Goal: Task Accomplishment & Management: Use online tool/utility

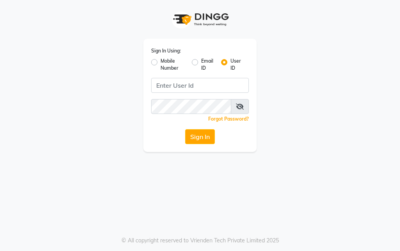
drag, startPoint x: 225, startPoint y: 62, endPoint x: 213, endPoint y: 86, distance: 26.2
click at [231, 62] on label "User ID" at bounding box center [237, 64] width 12 height 14
click at [231, 62] on input "User ID" at bounding box center [233, 59] width 5 height 5
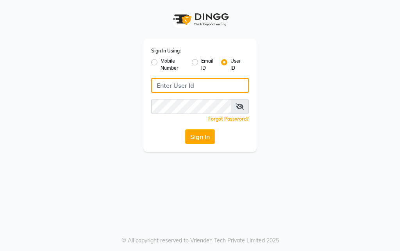
click at [213, 85] on input "Username" at bounding box center [200, 85] width 98 height 15
paste input "e3900-01"
type input "e3900-01"
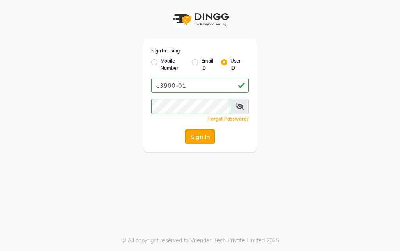
click at [199, 140] on button "Sign In" at bounding box center [200, 136] width 30 height 15
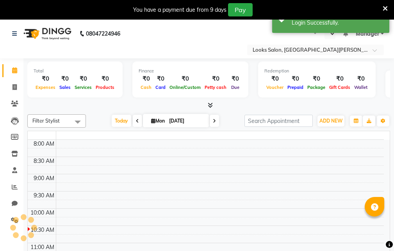
select select "en"
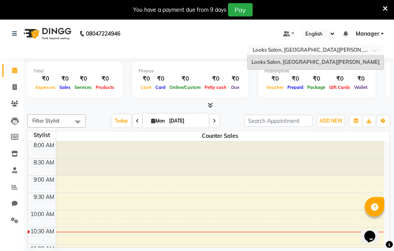
click at [301, 45] on div "Select Location × Looks Salon, [GEOGRAPHIC_DATA][PERSON_NAME]" at bounding box center [315, 50] width 137 height 11
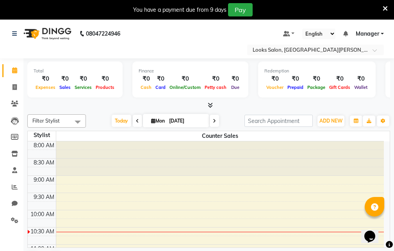
click at [152, 48] on div "Select Location × Looks Salon, [GEOGRAPHIC_DATA][PERSON_NAME]" at bounding box center [197, 50] width 382 height 11
drag, startPoint x: 50, startPoint y: 81, endPoint x: 44, endPoint y: 79, distance: 5.7
click at [44, 79] on div "₹0" at bounding box center [46, 78] width 24 height 9
drag, startPoint x: 69, startPoint y: 80, endPoint x: 63, endPoint y: 79, distance: 5.5
click at [63, 79] on div "₹0" at bounding box center [64, 78] width 15 height 9
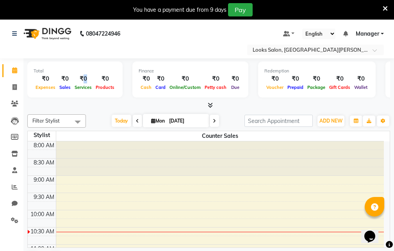
click at [81, 79] on div "₹0" at bounding box center [83, 78] width 21 height 9
click at [106, 77] on div "₹0" at bounding box center [105, 78] width 23 height 9
drag, startPoint x: 186, startPoint y: 80, endPoint x: 180, endPoint y: 78, distance: 6.4
click at [180, 78] on div "₹0" at bounding box center [185, 78] width 35 height 9
click at [217, 89] on span "Petty cash" at bounding box center [216, 86] width 26 height 5
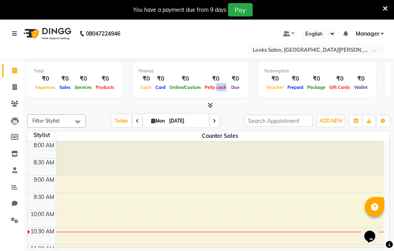
click at [217, 89] on span "Petty cash" at bounding box center [216, 86] width 26 height 5
click at [215, 89] on span "Petty cash" at bounding box center [216, 86] width 26 height 5
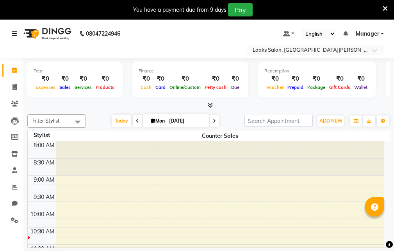
click at [14, 34] on icon at bounding box center [14, 33] width 5 height 5
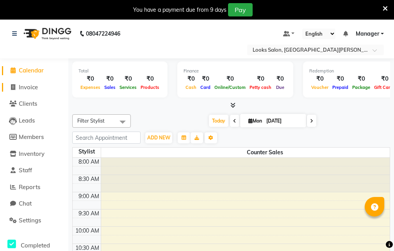
click at [26, 88] on span "Invoice" at bounding box center [28, 86] width 19 height 7
select select "service"
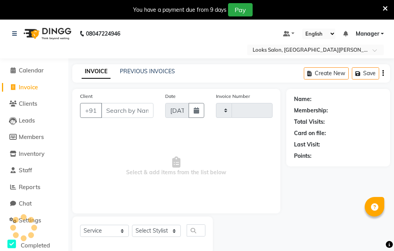
type input "0001"
select select "8940"
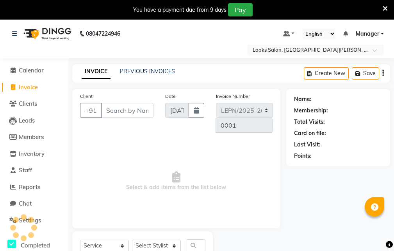
click at [123, 111] on input "Client" at bounding box center [127, 110] width 52 height 15
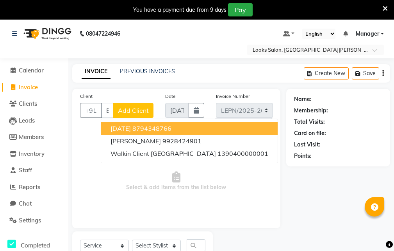
scroll to position [0, 23]
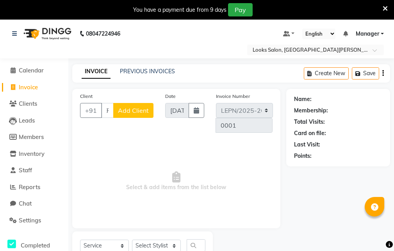
type input "east"
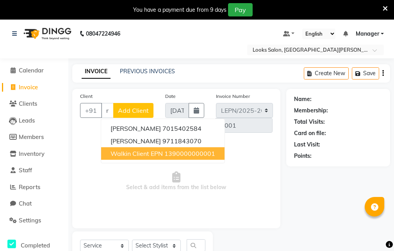
click at [137, 155] on span "Walkin Client EPN" at bounding box center [137, 153] width 52 height 8
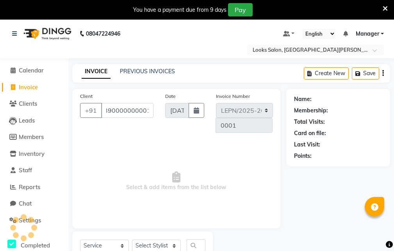
type input "1390000000001"
select select "1: Object"
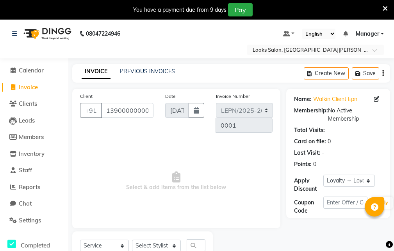
scroll to position [29, 0]
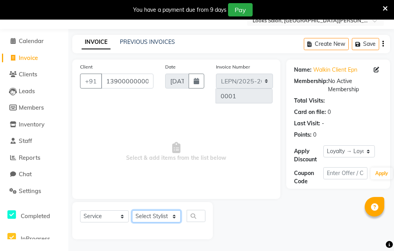
click at [156, 215] on select "Select Stylist AMAN Aman_Asst Baljeet_MKP [PERSON_NAME] Bobby_Mgr Counter Sales…" at bounding box center [156, 216] width 49 height 12
select select "90359"
click at [132, 210] on select "Select Stylist AMAN Aman_Asst Baljeet_MKP [PERSON_NAME] Bobby_Mgr Counter Sales…" at bounding box center [156, 216] width 49 height 12
click at [195, 217] on input "text" at bounding box center [196, 216] width 19 height 12
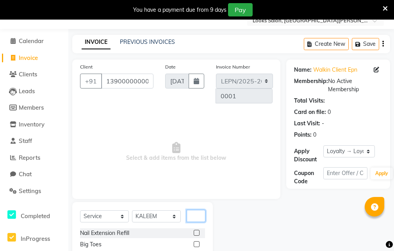
scroll to position [68, 0]
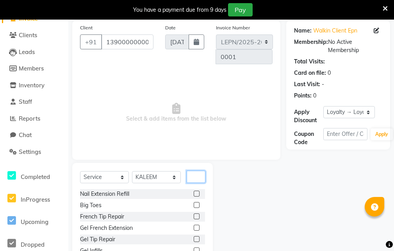
click at [199, 176] on input "text" at bounding box center [196, 176] width 19 height 12
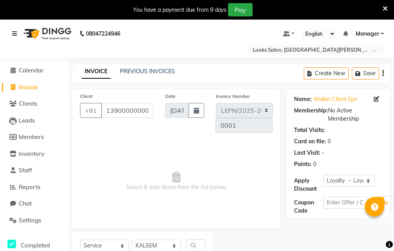
click at [16, 34] on icon at bounding box center [14, 33] width 5 height 5
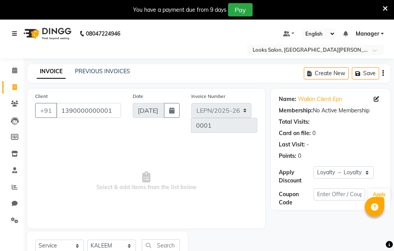
scroll to position [108, 0]
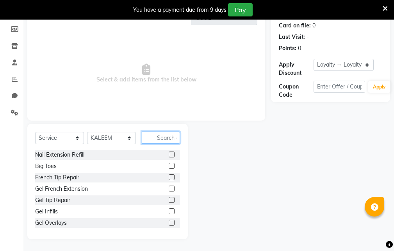
click at [167, 137] on input "text" at bounding box center [161, 137] width 38 height 12
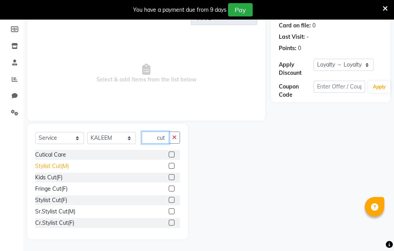
type input "cut"
click at [57, 165] on div "Stylist Cut(M)" at bounding box center [52, 166] width 34 height 8
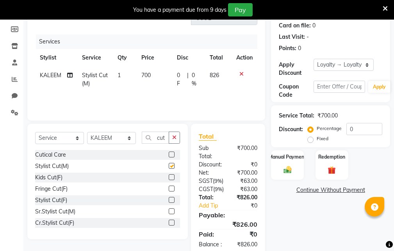
checkbox input "false"
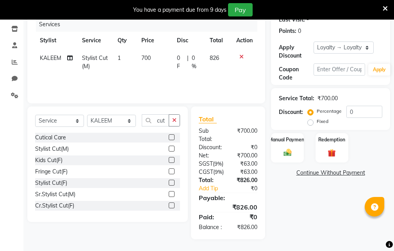
scroll to position [110, 0]
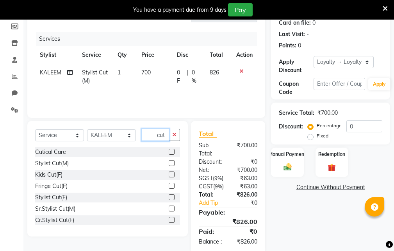
click at [155, 134] on input "cut" at bounding box center [155, 135] width 27 height 12
click at [176, 135] on icon "button" at bounding box center [174, 134] width 4 height 5
click at [159, 136] on input "text" at bounding box center [161, 135] width 38 height 12
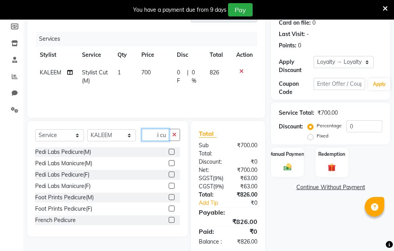
scroll to position [0, 11]
type input "pedi cur"
click at [73, 147] on div "Pedi Labs Pedicure(M)" at bounding box center [107, 152] width 145 height 10
click at [73, 149] on div "Pedi Labs Pedicure(M)" at bounding box center [63, 152] width 56 height 8
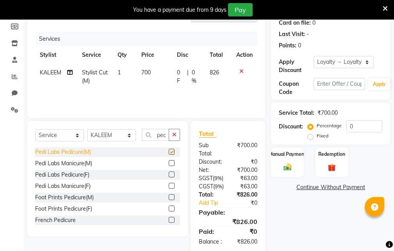
checkbox input "false"
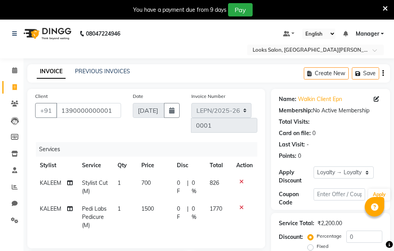
click at [384, 73] on icon "button" at bounding box center [384, 73] width 2 height 0
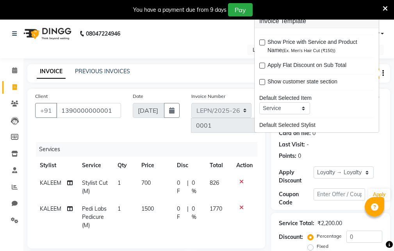
click at [260, 45] on label at bounding box center [263, 42] width 6 height 6
click at [260, 45] on input "checkbox" at bounding box center [262, 42] width 5 height 5
checkbox input "true"
click at [232, 52] on div "Select Location × Looks Salon, [GEOGRAPHIC_DATA][PERSON_NAME]" at bounding box center [197, 50] width 382 height 11
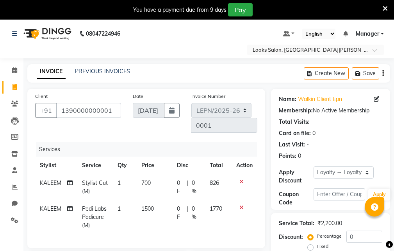
click at [211, 140] on div "Client [PHONE_NUMBER] Date [DATE] Invoice Number LEPN/2025-26 V/2025 V/[PHONE_N…" at bounding box center [146, 168] width 238 height 159
click at [67, 208] on icon at bounding box center [69, 208] width 5 height 5
select select "90359"
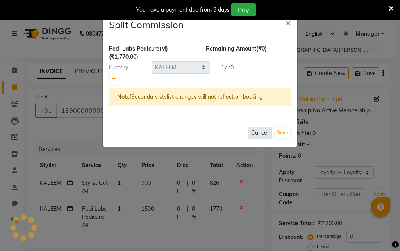
click at [256, 133] on button "Cancel" at bounding box center [260, 133] width 24 height 12
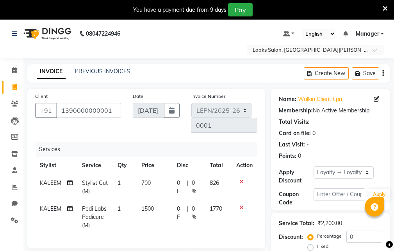
click at [49, 208] on span "KALEEM" at bounding box center [51, 208] width 22 height 7
select select "90359"
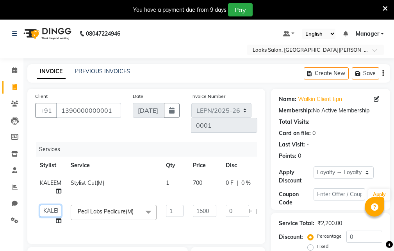
click at [54, 207] on select "[PERSON_NAME] [PERSON_NAME] Bobby_Mgr Counter Sales Jassi_Beauty KALEEM Kamlesh…" at bounding box center [51, 210] width 22 height 12
select select "90366"
click at [131, 167] on th "Service" at bounding box center [113, 165] width 95 height 18
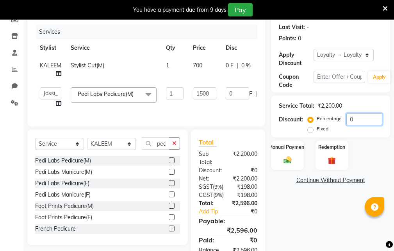
click at [369, 121] on input "0" at bounding box center [365, 119] width 36 height 12
drag, startPoint x: 356, startPoint y: 120, endPoint x: 345, endPoint y: 119, distance: 11.4
click at [345, 119] on div "Percentage Fixed 0" at bounding box center [346, 123] width 73 height 21
type input "2"
type input "30"
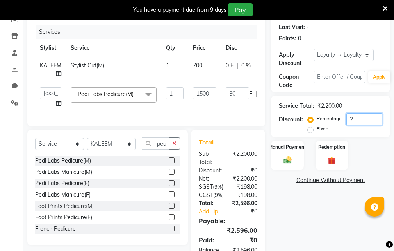
type input "2"
type input "20"
type input "300"
type input "20"
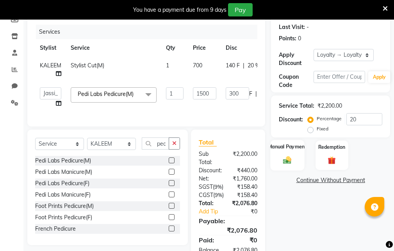
click at [287, 160] on img at bounding box center [287, 159] width 13 height 9
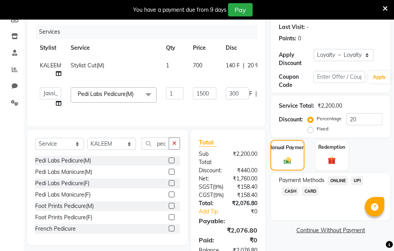
click at [287, 156] on img at bounding box center [288, 160] width 12 height 9
click at [358, 179] on span "UPI" at bounding box center [357, 180] width 12 height 9
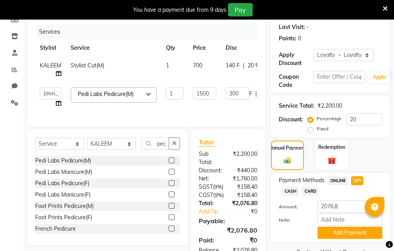
scroll to position [171, 0]
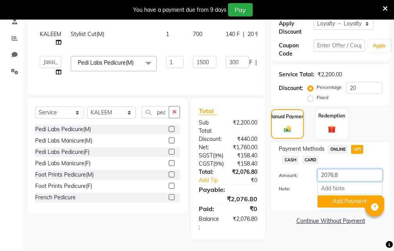
drag, startPoint x: 353, startPoint y: 154, endPoint x: 296, endPoint y: 154, distance: 56.3
click at [296, 169] on div "Amount: 2076.8" at bounding box center [330, 175] width 115 height 13
type input "1000"
click at [338, 182] on div "Note:" at bounding box center [330, 188] width 115 height 13
click at [338, 195] on button "Add Payment" at bounding box center [350, 201] width 65 height 12
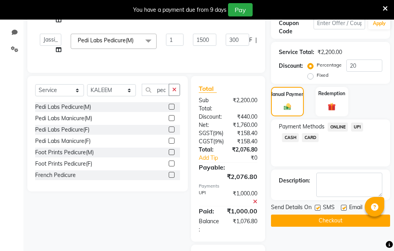
scroll to position [258, 0]
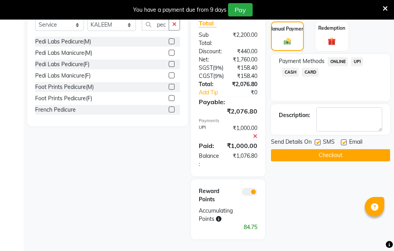
click at [312, 68] on span "CARD" at bounding box center [310, 72] width 17 height 9
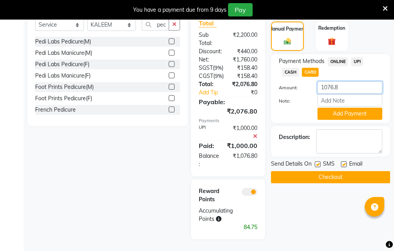
drag, startPoint x: 311, startPoint y: 67, endPoint x: 289, endPoint y: 68, distance: 22.3
click at [292, 81] on div "Amount: 1076.8" at bounding box center [330, 87] width 115 height 13
type input "576"
click at [325, 108] on button "Add Payment" at bounding box center [350, 114] width 65 height 12
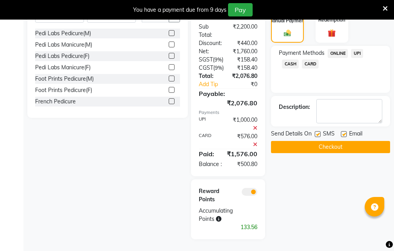
scroll to position [219, 0]
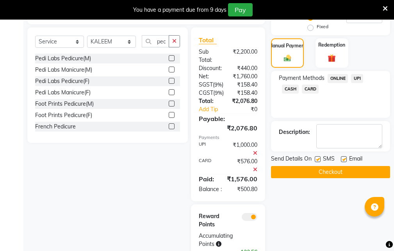
click at [288, 90] on span "CASH" at bounding box center [290, 88] width 17 height 9
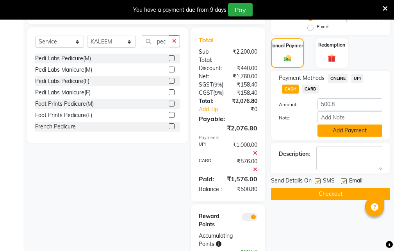
click at [326, 129] on button "Add Payment" at bounding box center [350, 130] width 65 height 12
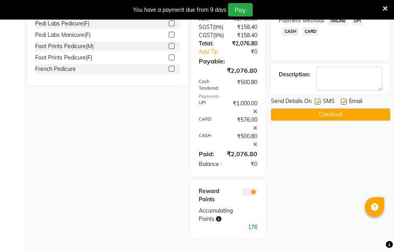
scroll to position [229, 0]
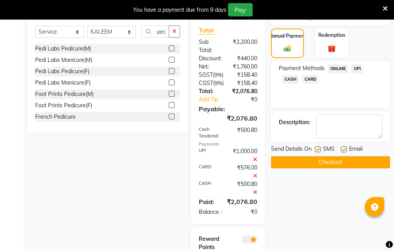
click at [318, 149] on label at bounding box center [318, 149] width 6 height 6
click at [318, 149] on input "checkbox" at bounding box center [317, 149] width 5 height 5
checkbox input "false"
click at [342, 149] on label at bounding box center [344, 149] width 6 height 6
click at [342, 149] on input "checkbox" at bounding box center [343, 149] width 5 height 5
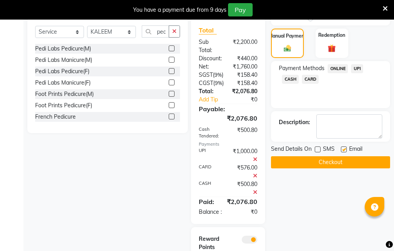
checkbox input "false"
click at [320, 149] on label at bounding box center [318, 149] width 6 height 6
click at [320, 149] on input "checkbox" at bounding box center [317, 149] width 5 height 5
checkbox input "true"
click at [346, 148] on label at bounding box center [344, 149] width 6 height 6
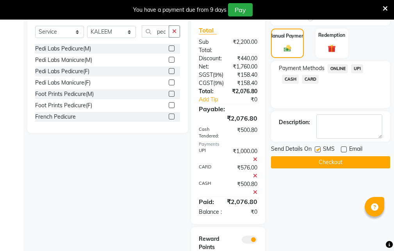
click at [346, 148] on input "checkbox" at bounding box center [343, 149] width 5 height 5
checkbox input "true"
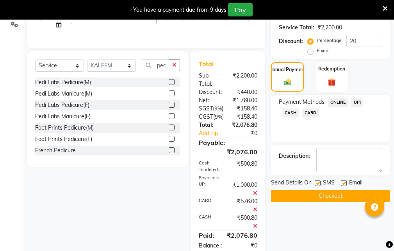
scroll to position [0, 0]
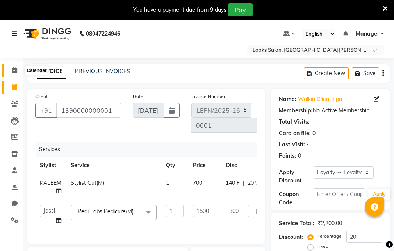
click at [14, 70] on icon at bounding box center [14, 70] width 5 height 6
